Goal: Information Seeking & Learning: Learn about a topic

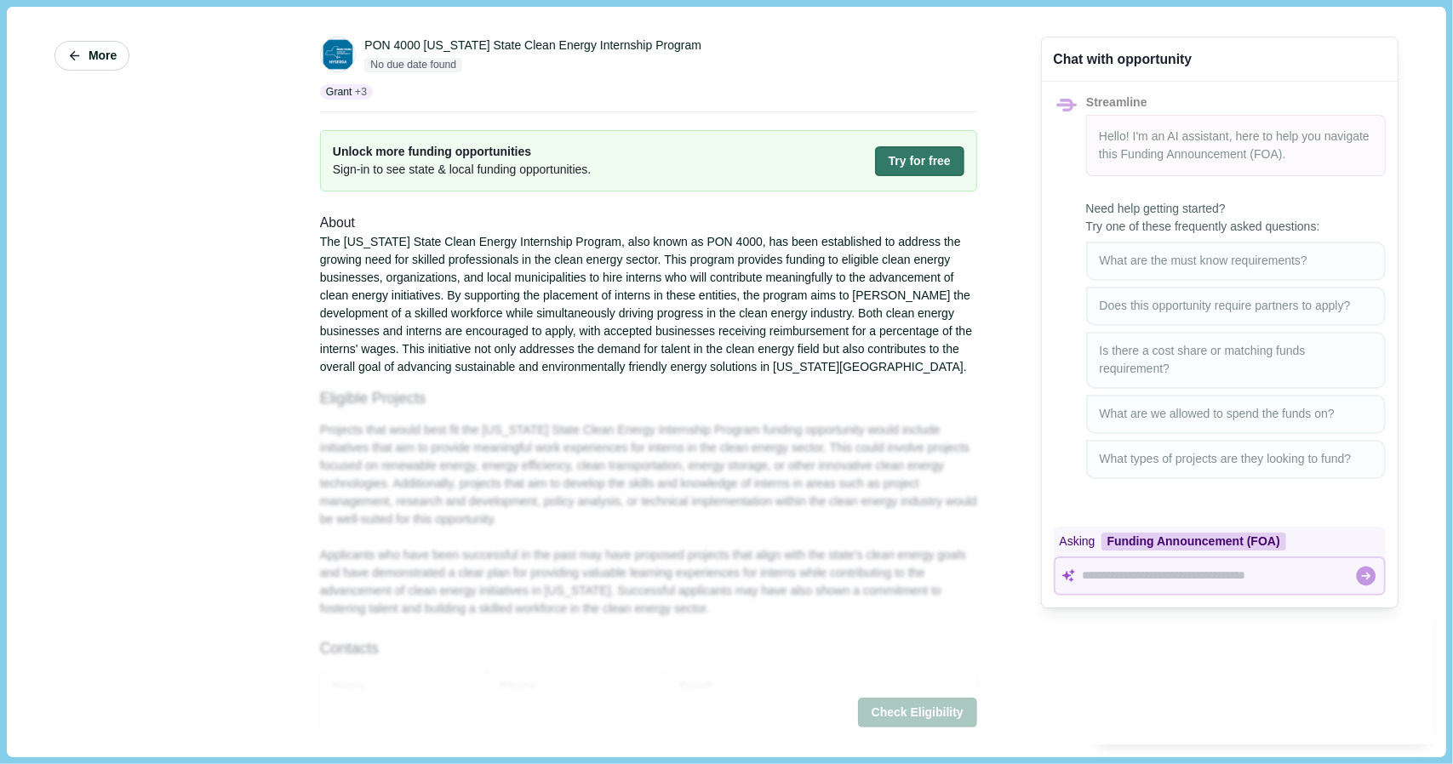
click at [110, 56] on span "More" at bounding box center [103, 56] width 28 height 14
